Goal: Information Seeking & Learning: Learn about a topic

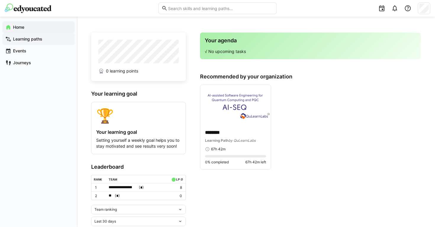
click at [0, 0] on app-navigation-label "Learning paths" at bounding box center [0, 0] width 0 height 0
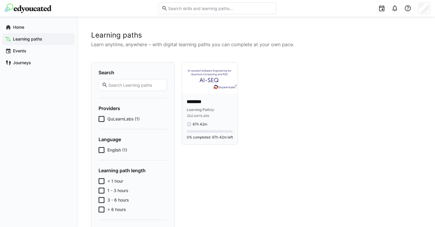
click at [194, 104] on p "********" at bounding box center [210, 102] width 46 height 7
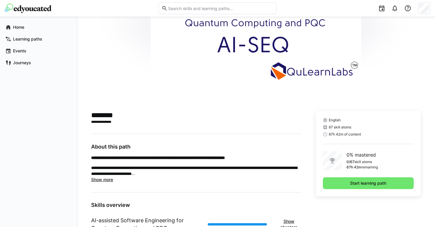
scroll to position [55, 0]
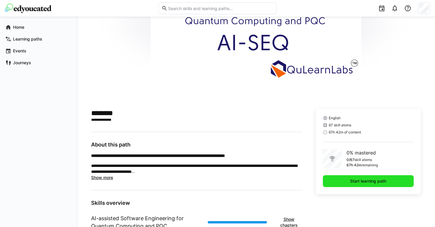
click at [338, 180] on span "Start learning path" at bounding box center [368, 181] width 91 height 12
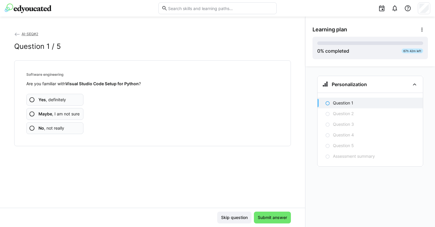
click at [57, 102] on span "Yes , definitely" at bounding box center [52, 100] width 28 height 6
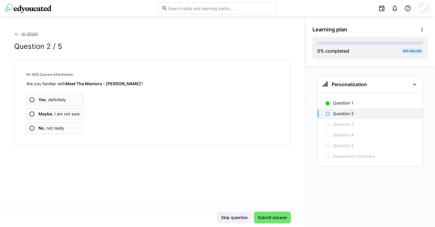
click at [61, 112] on span "Maybe , I am not sure" at bounding box center [58, 114] width 41 height 6
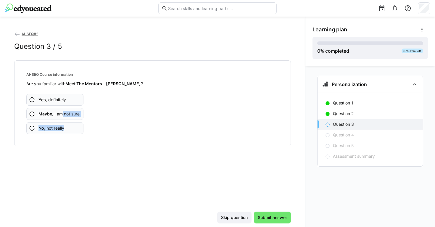
drag, startPoint x: 61, startPoint y: 112, endPoint x: 56, endPoint y: 133, distance: 21.5
click at [56, 133] on div "Yes , definitely Maybe , I am not sure No , not really" at bounding box center [152, 110] width 253 height 47
click at [56, 133] on app-assessment-question-radio "No , not really" at bounding box center [54, 128] width 57 height 12
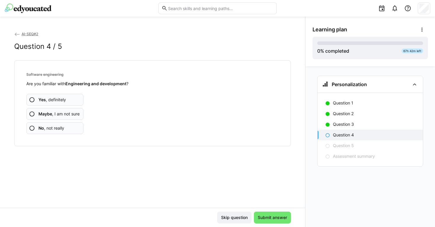
click at [56, 105] on app-assessment-question-radio "Yes , definitely" at bounding box center [54, 100] width 57 height 12
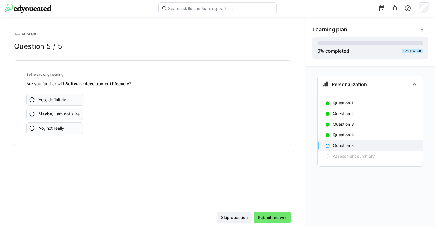
click at [56, 105] on app-assessment-question-radio "Yes , definitely" at bounding box center [54, 100] width 57 height 12
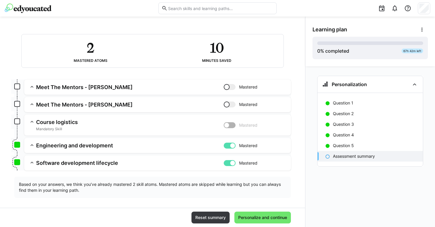
scroll to position [38, 0]
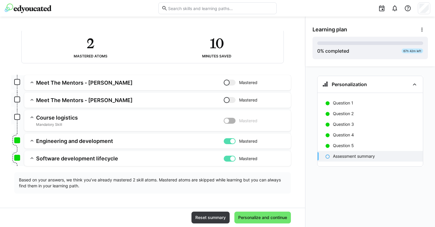
click at [231, 159] on div at bounding box center [233, 159] width 6 height 6
click at [230, 142] on div at bounding box center [233, 141] width 6 height 6
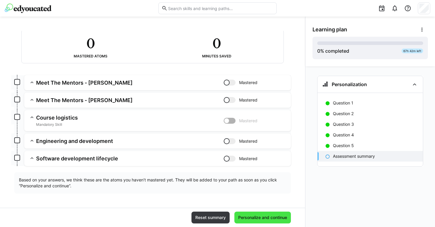
click at [252, 214] on span "Personalize and continue" at bounding box center [263, 218] width 57 height 12
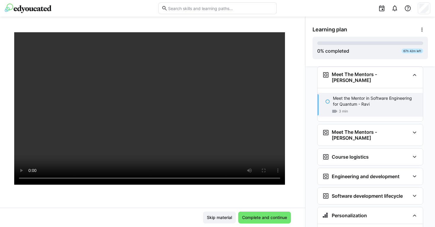
scroll to position [30, 0]
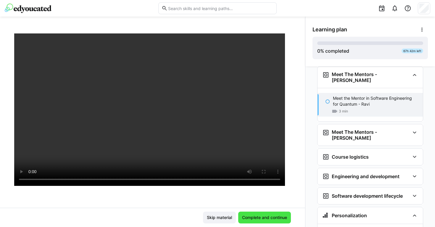
click at [249, 217] on span "Complete and continue" at bounding box center [264, 218] width 47 height 6
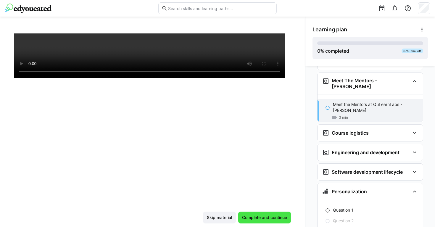
scroll to position [82, 0]
